Goal: Task Accomplishment & Management: Use online tool/utility

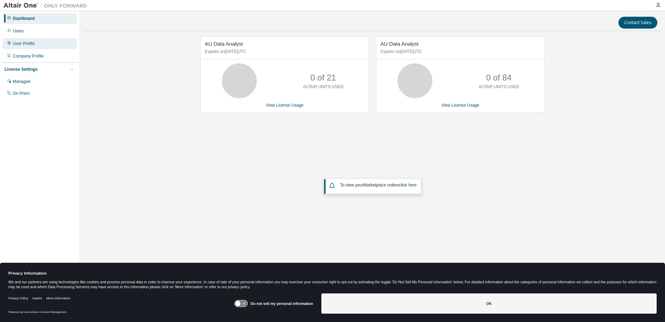
click at [19, 48] on div "User Profile" at bounding box center [40, 43] width 74 height 11
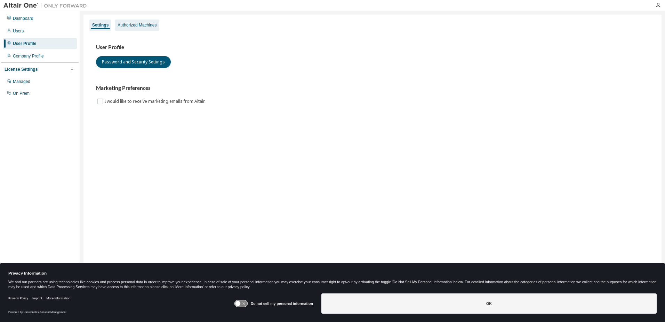
click at [157, 24] on div "Authorized Machines" at bounding box center [137, 25] width 39 height 6
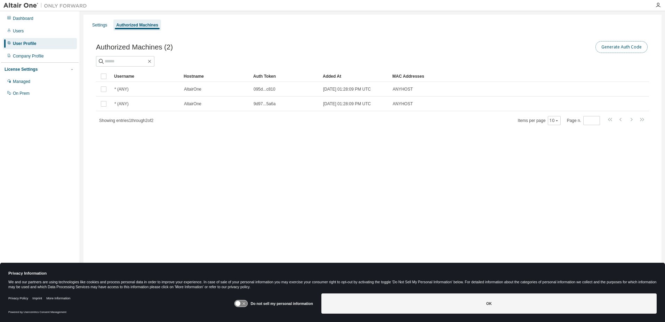
click at [618, 50] on button "Generate Auth Code" at bounding box center [622, 47] width 52 height 12
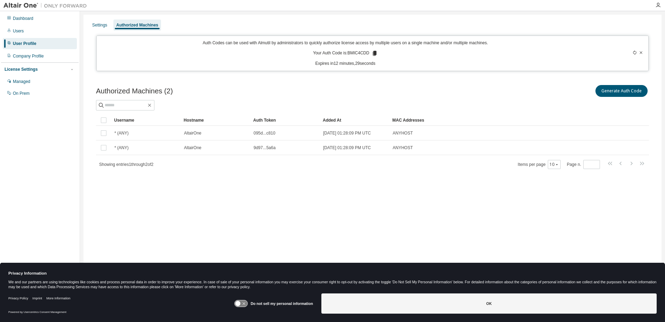
drag, startPoint x: 378, startPoint y: 53, endPoint x: 394, endPoint y: 55, distance: 15.8
click at [378, 53] on icon at bounding box center [375, 53] width 6 height 6
drag, startPoint x: 348, startPoint y: 53, endPoint x: 364, endPoint y: 55, distance: 16.1
click at [364, 55] on p "Your Auth Code is: BMIC4CDD" at bounding box center [345, 53] width 65 height 6
drag, startPoint x: 364, startPoint y: 55, endPoint x: 401, endPoint y: 61, distance: 36.9
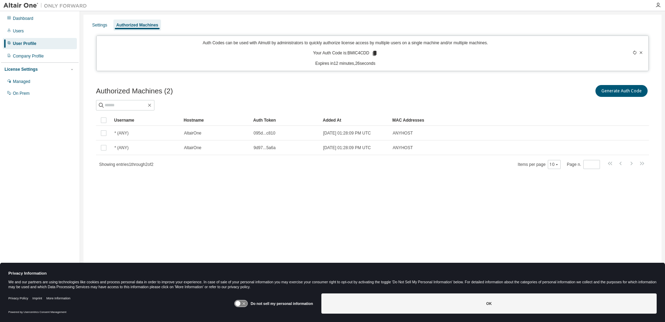
click at [401, 61] on p "Expires in 12 minutes, 26 seconds" at bounding box center [346, 64] width 490 height 6
drag, startPoint x: 349, startPoint y: 52, endPoint x: 372, endPoint y: 53, distance: 23.4
click at [372, 53] on p "Your Auth Code is: BMIC4CDD" at bounding box center [345, 53] width 65 height 6
copy p "BMIC4CDD"
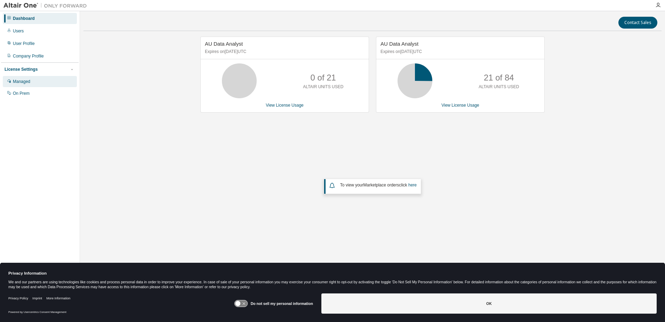
click at [29, 81] on div "Managed" at bounding box center [21, 82] width 17 height 6
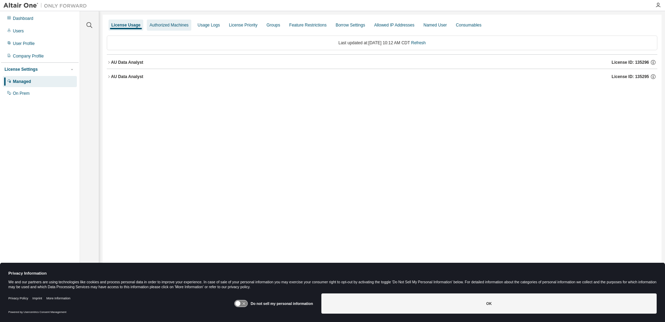
click at [166, 29] on div "Authorized Machines" at bounding box center [169, 24] width 45 height 11
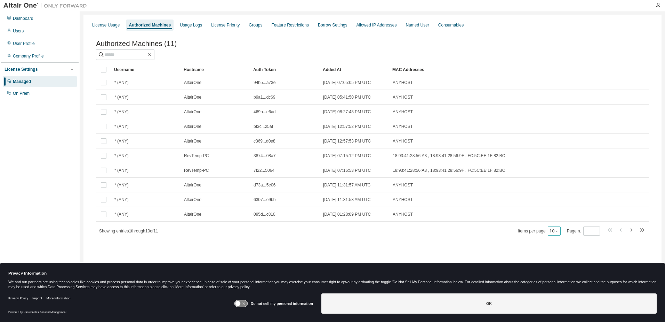
click at [557, 233] on icon "button" at bounding box center [557, 231] width 4 height 4
click at [556, 249] on div "20" at bounding box center [576, 250] width 56 height 8
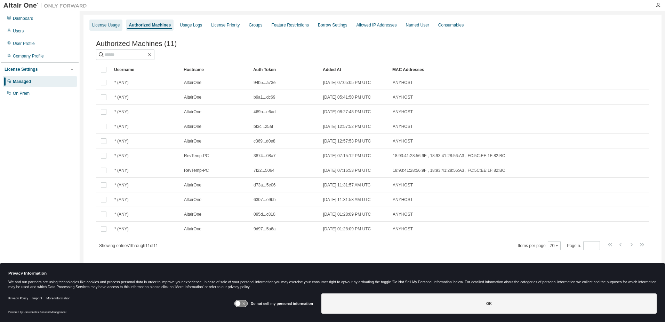
click at [103, 28] on div "License Usage" at bounding box center [105, 24] width 33 height 11
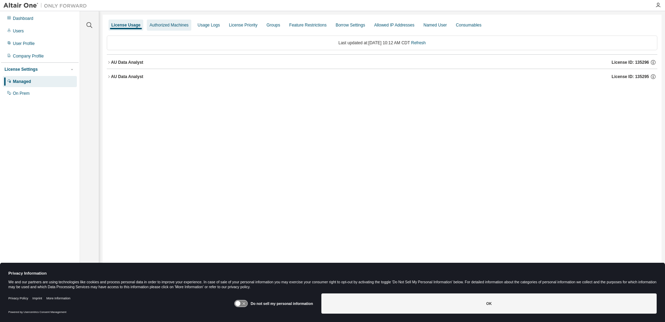
click at [187, 22] on div "Authorized Machines" at bounding box center [169, 24] width 45 height 11
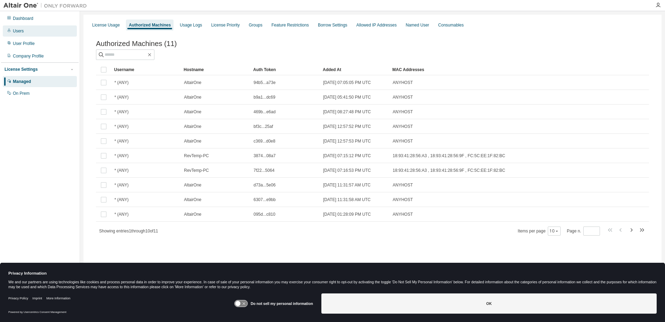
click at [23, 33] on div "Users" at bounding box center [18, 31] width 11 height 6
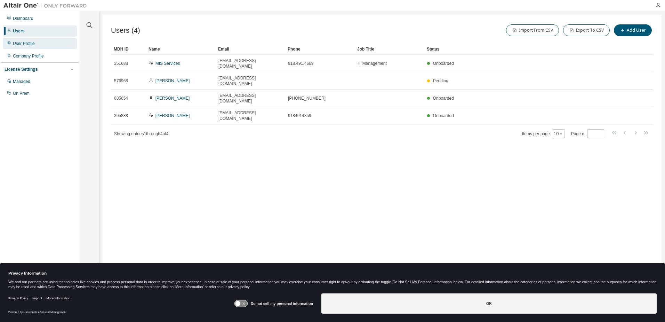
click at [41, 42] on div "User Profile" at bounding box center [40, 43] width 74 height 11
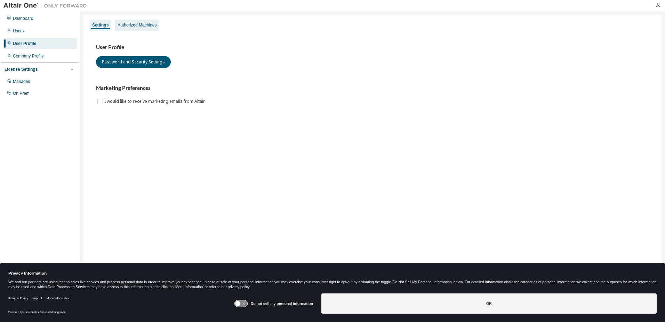
click at [138, 27] on div "Authorized Machines" at bounding box center [137, 25] width 39 height 6
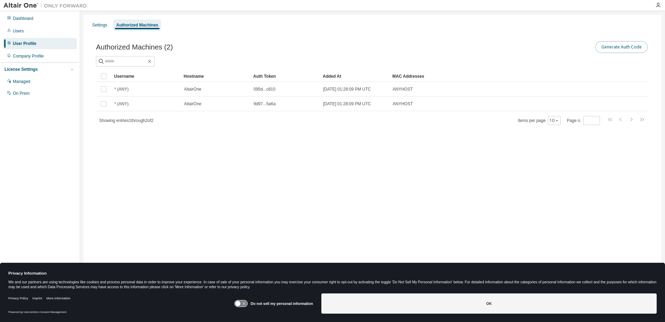
click at [624, 48] on button "Generate Auth Code" at bounding box center [622, 47] width 52 height 12
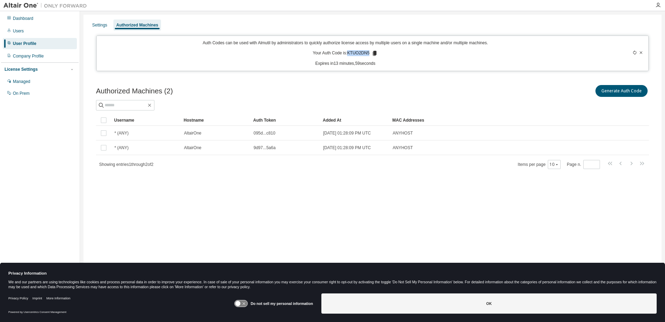
drag, startPoint x: 350, startPoint y: 54, endPoint x: 368, endPoint y: 57, distance: 17.7
click at [368, 57] on div "Auth Codes can be used with Almutil by administrators to quickly authorize lice…" at bounding box center [346, 53] width 490 height 26
copy p "KTUO2DN5"
click at [27, 18] on div "Dashboard" at bounding box center [23, 19] width 21 height 6
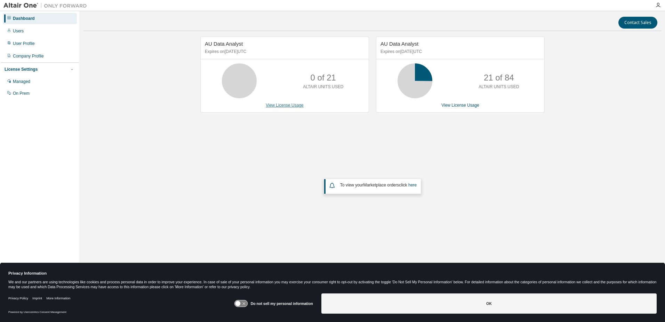
click at [280, 106] on link "View License Usage" at bounding box center [285, 105] width 38 height 5
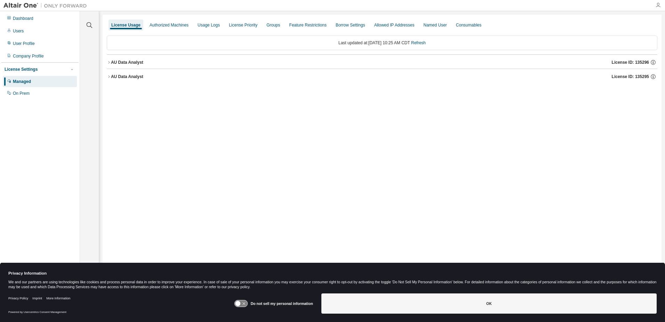
click at [660, 4] on icon "button" at bounding box center [659, 5] width 6 height 6
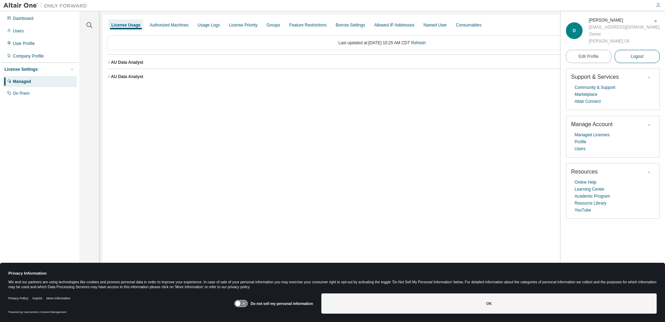
click at [639, 54] on span "Logout" at bounding box center [637, 56] width 13 height 7
